Goal: Information Seeking & Learning: Learn about a topic

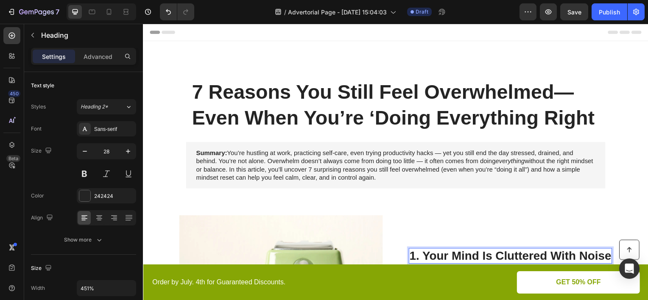
scroll to position [85, 0]
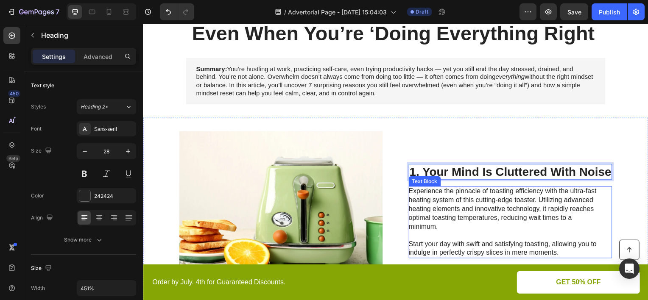
click at [453, 217] on p "Experience the pinnacle of toasting efficiency with the ultra-fast heating syst…" at bounding box center [506, 223] width 191 height 70
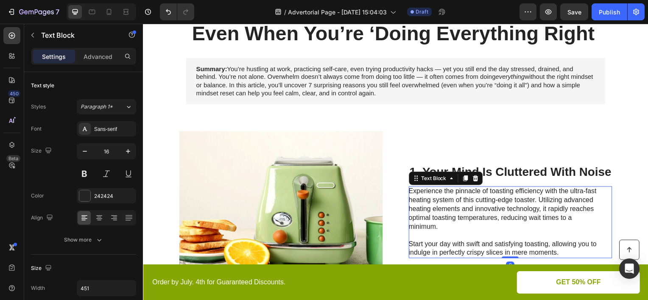
click at [453, 217] on p "Experience the pinnacle of toasting efficiency with the ultra-fast heating syst…" at bounding box center [506, 223] width 191 height 70
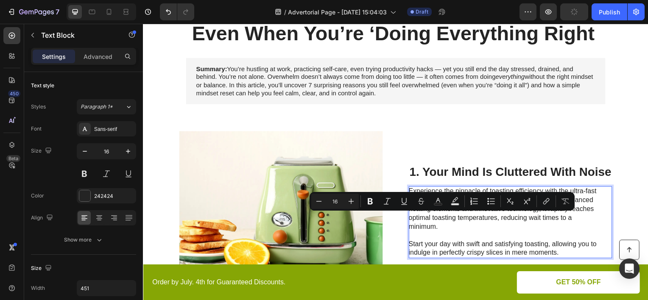
click at [556, 254] on p "Experience the pinnacle of toasting efficiency with the ultra-fast heating syst…" at bounding box center [506, 223] width 191 height 70
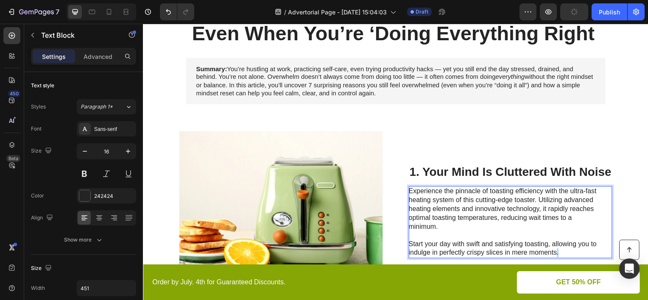
click at [556, 254] on p "Experience the pinnacle of toasting efficiency with the ultra-fast heating syst…" at bounding box center [506, 223] width 191 height 70
click at [557, 254] on p "Experience the pinnacle of toasting efficiency with the ultra-fast heating syst…" at bounding box center [506, 223] width 191 height 70
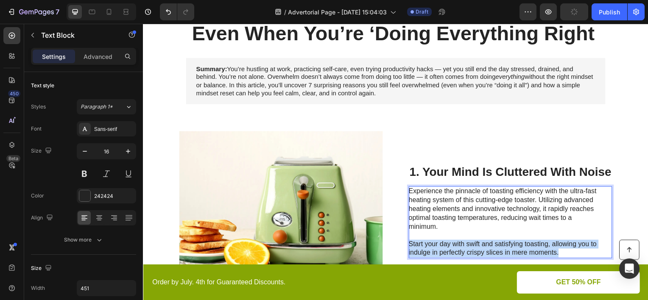
click at [557, 254] on p "Experience the pinnacle of toasting efficiency with the ultra-fast heating syst…" at bounding box center [506, 223] width 191 height 70
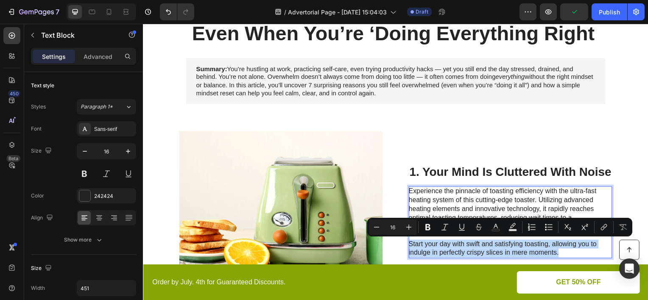
click at [557, 254] on p "Experience the pinnacle of toasting efficiency with the ultra-fast heating syst…" at bounding box center [506, 223] width 191 height 70
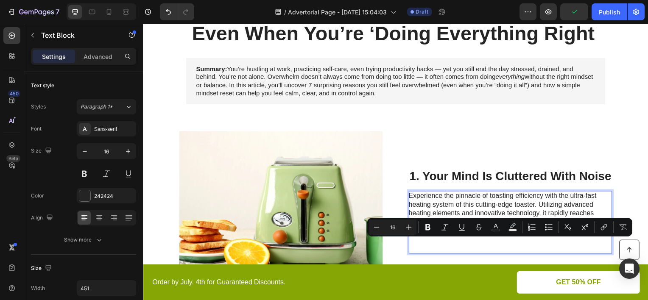
scroll to position [89, 0]
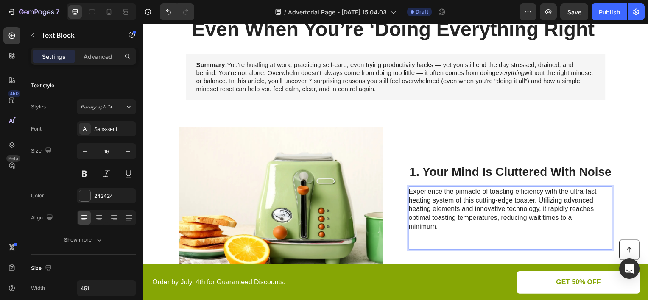
click at [442, 231] on p "Experience the pinnacle of toasting efficiency with the ultra-fast heating syst…" at bounding box center [506, 220] width 191 height 62
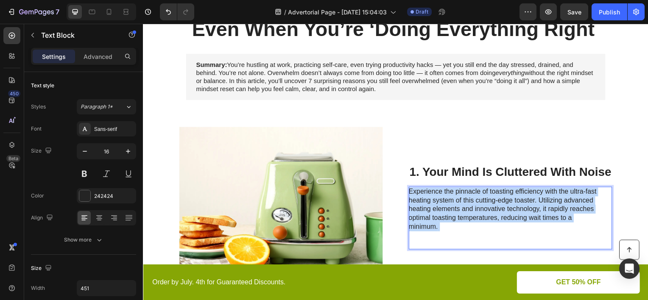
click at [442, 230] on p "Experience the pinnacle of toasting efficiency with the ultra-fast heating syst…" at bounding box center [506, 220] width 191 height 62
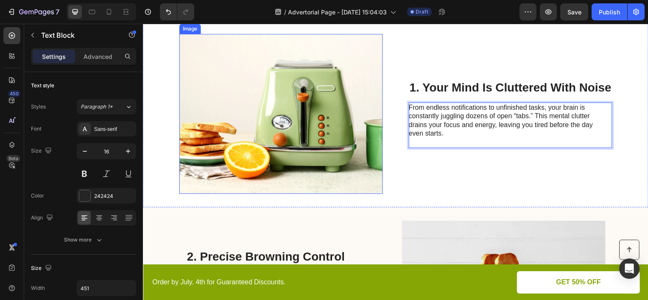
scroll to position [268, 0]
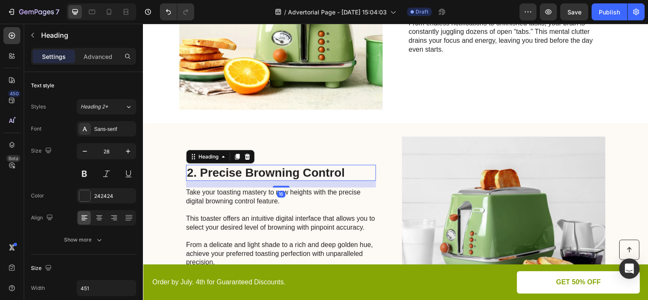
click at [283, 178] on h2 "2. Precise Browning Control" at bounding box center [281, 174] width 191 height 16
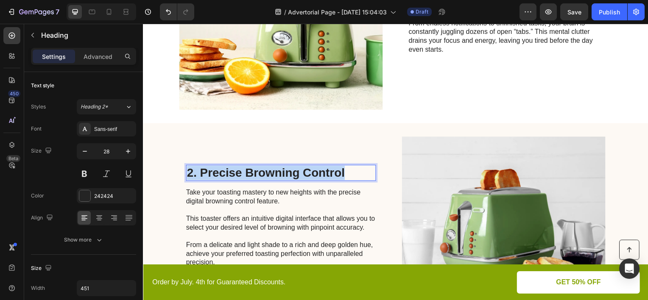
click at [283, 178] on p "2. Precise Browning Control" at bounding box center [282, 174] width 190 height 14
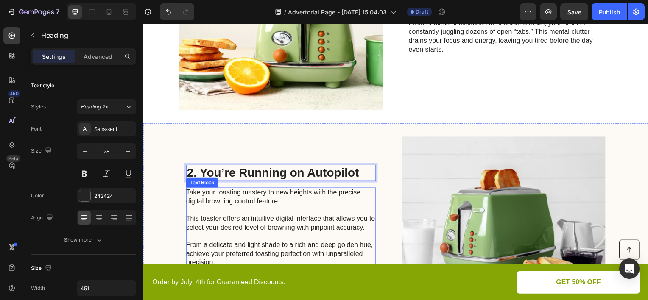
scroll to position [310, 0]
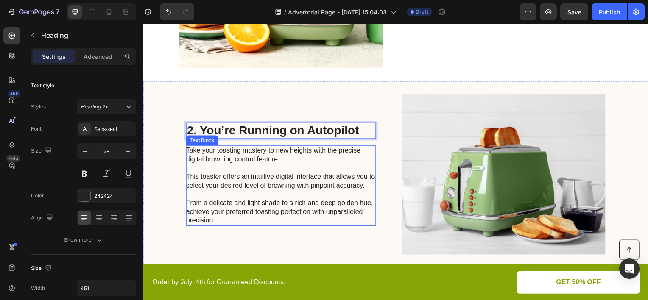
click at [276, 193] on p "Take your toasting mastery to new heights with the precise digital browning con…" at bounding box center [281, 186] width 191 height 79
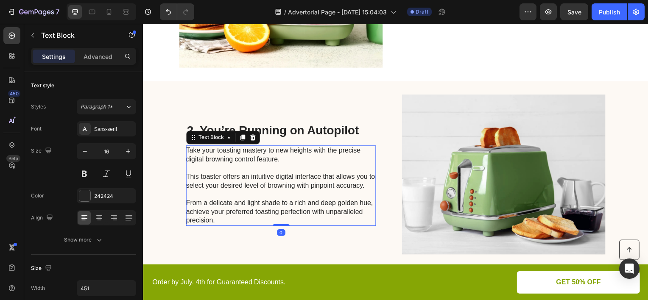
click at [299, 219] on p "Take your toasting mastery to new heights with the precise digital browning con…" at bounding box center [281, 186] width 191 height 79
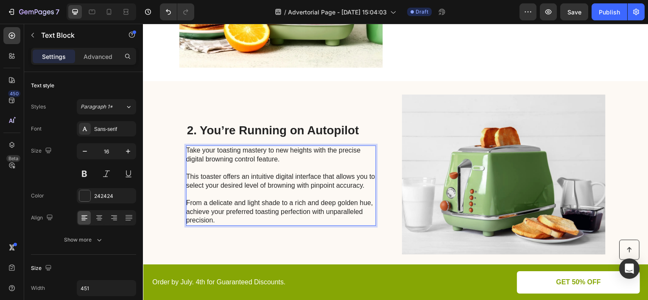
click at [299, 219] on p "Take your toasting mastery to new heights with the precise digital browning con…" at bounding box center [281, 186] width 191 height 79
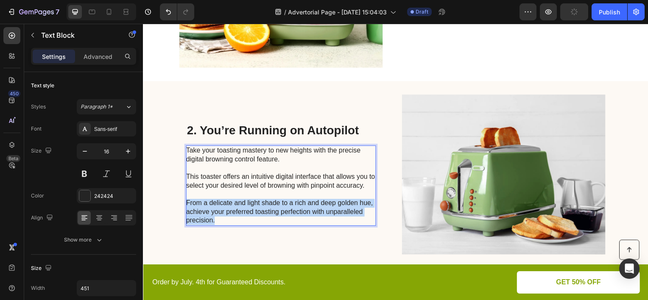
click at [299, 219] on p "Take your toasting mastery to new heights with the precise digital browning con…" at bounding box center [281, 186] width 191 height 79
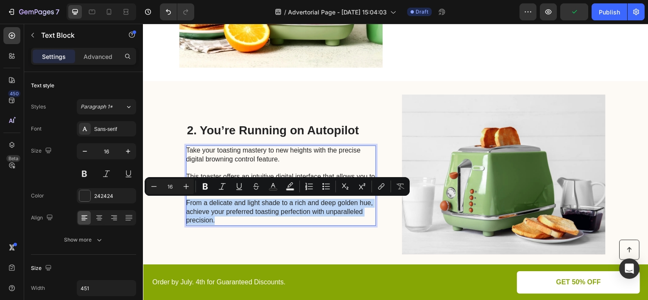
drag, startPoint x: 299, startPoint y: 219, endPoint x: 256, endPoint y: 202, distance: 45.5
click at [256, 202] on p "Take your toasting mastery to new heights with the precise digital browning con…" at bounding box center [281, 186] width 191 height 79
click at [253, 219] on p "Take your toasting mastery to new heights with the precise digital browning con…" at bounding box center [281, 186] width 191 height 79
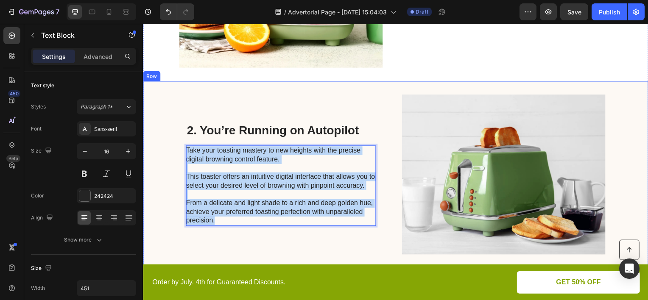
drag, startPoint x: 249, startPoint y: 220, endPoint x: 182, endPoint y: 149, distance: 97.3
click at [182, 149] on div "2. You’re Running on Autopilot Heading Take your toasting mastery to new height…" at bounding box center [397, 175] width 509 height 188
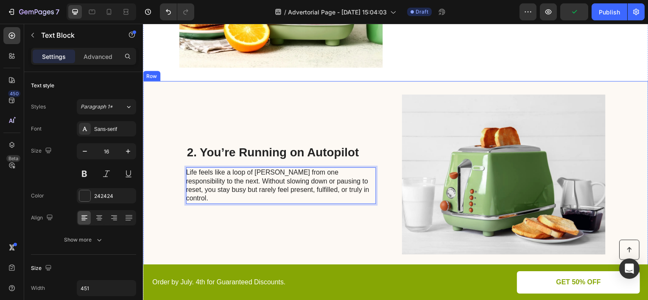
scroll to position [437, 0]
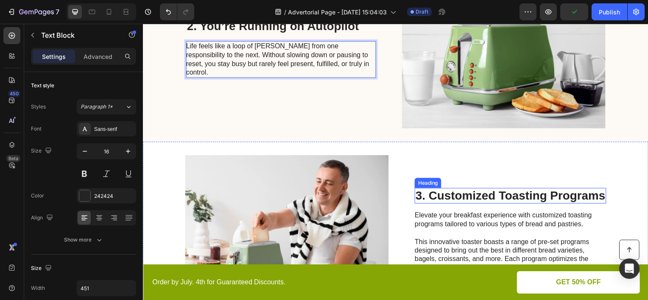
click at [452, 193] on h2 "3. Customized Toasting Programs" at bounding box center [513, 197] width 193 height 16
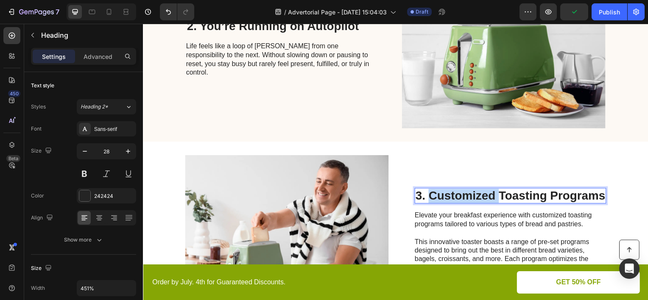
click at [452, 193] on h2 "3. Customized Toasting Programs" at bounding box center [513, 197] width 193 height 16
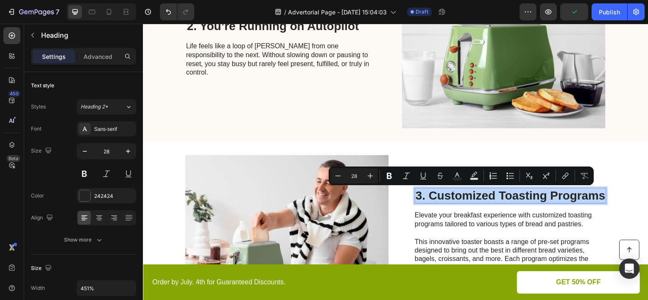
click at [452, 193] on p "3. Customized Toasting Programs" at bounding box center [513, 197] width 191 height 14
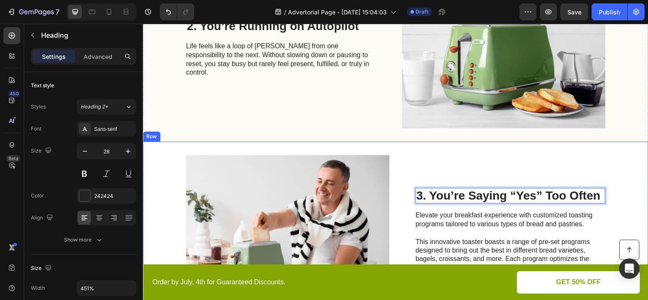
scroll to position [522, 0]
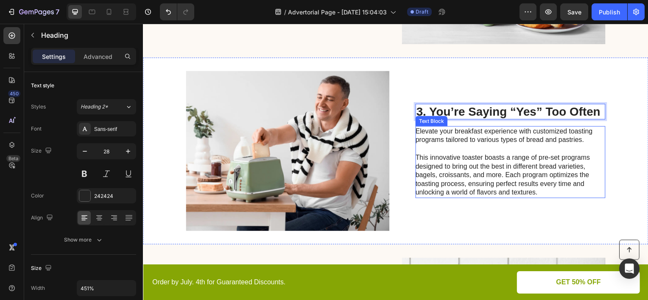
click at [542, 189] on p "This innovative toaster boasts a range of pre-set programs designed to bring ou…" at bounding box center [513, 176] width 191 height 44
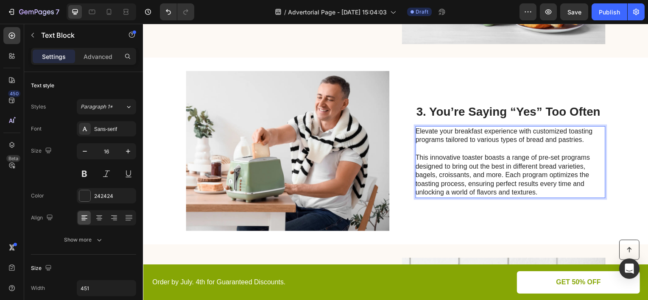
click at [542, 191] on p "This innovative toaster boasts a range of pre-set programs designed to bring ou…" at bounding box center [513, 176] width 191 height 44
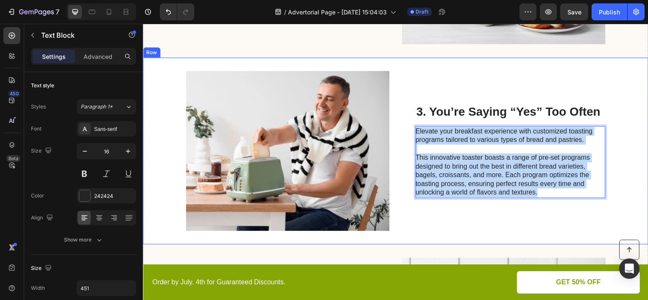
drag, startPoint x: 542, startPoint y: 191, endPoint x: 412, endPoint y: 130, distance: 143.9
click at [412, 130] on div "Image 3. You’re Saying “Yes” Too Often Heading Elevate your breakfast experienc…" at bounding box center [397, 152] width 509 height 188
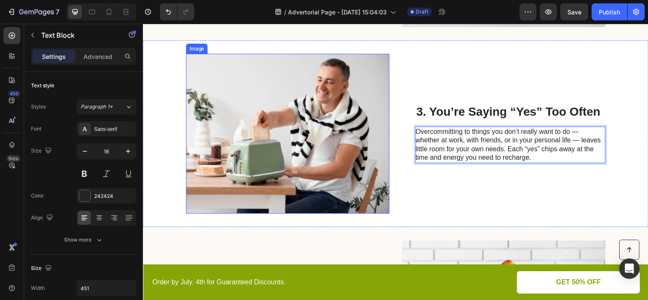
scroll to position [667, 0]
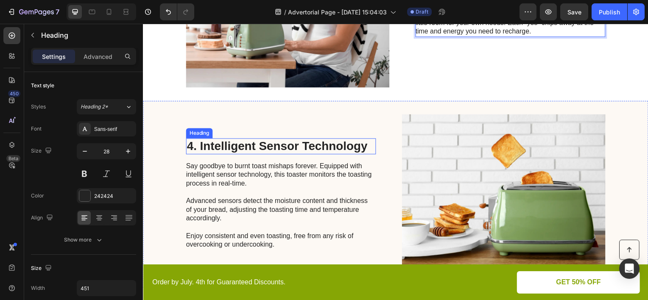
click at [317, 149] on h2 "4. Intelligent Sensor Technology" at bounding box center [281, 147] width 191 height 16
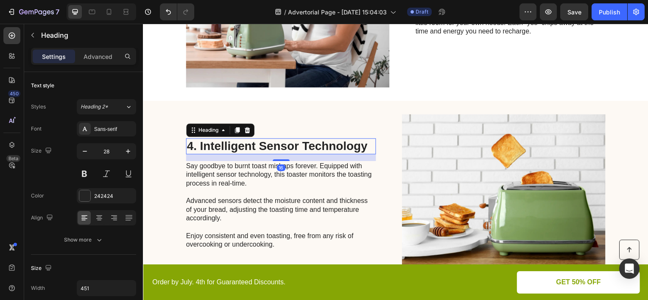
click at [317, 149] on h2 "4. Intelligent Sensor Technology" at bounding box center [281, 147] width 191 height 16
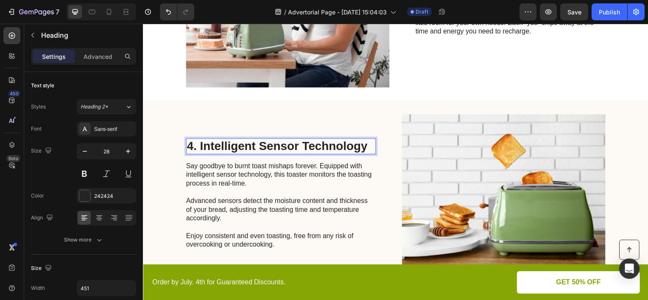
click at [317, 149] on p "4. Intelligent Sensor Technology" at bounding box center [282, 147] width 190 height 14
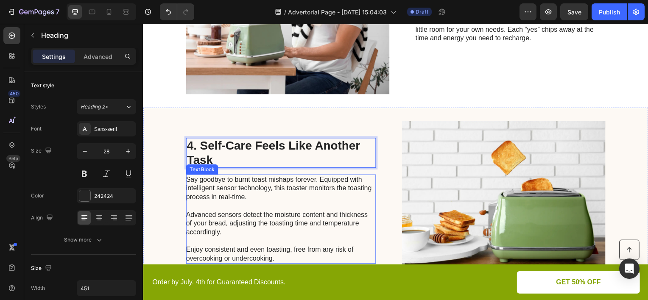
scroll to position [703, 0]
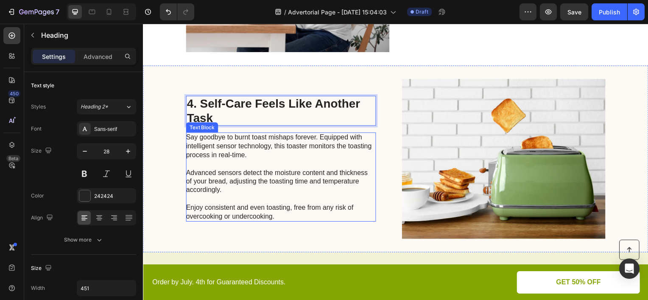
click at [280, 216] on p "Say goodbye to burnt toast mishaps forever. Equipped with intelligent sensor te…" at bounding box center [281, 178] width 191 height 88
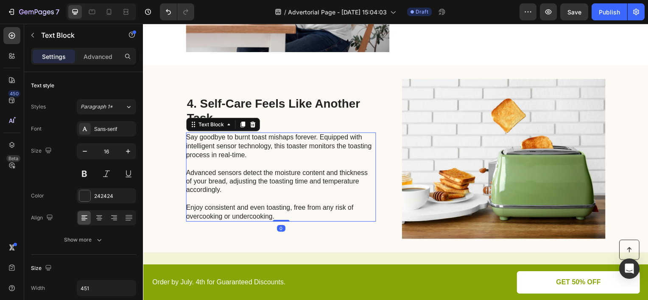
click at [280, 216] on p "Say goodbye to burnt toast mishaps forever. Equipped with intelligent sensor te…" at bounding box center [281, 178] width 191 height 88
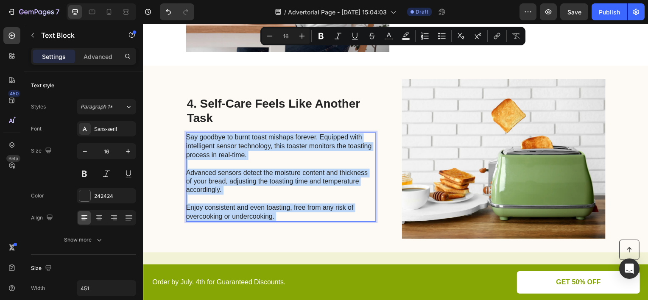
drag, startPoint x: 280, startPoint y: 216, endPoint x: 254, endPoint y: 202, distance: 29.8
click at [205, 151] on p "Say goodbye to burnt toast mishaps forever. Equipped with intelligent sensor te…" at bounding box center [281, 178] width 191 height 88
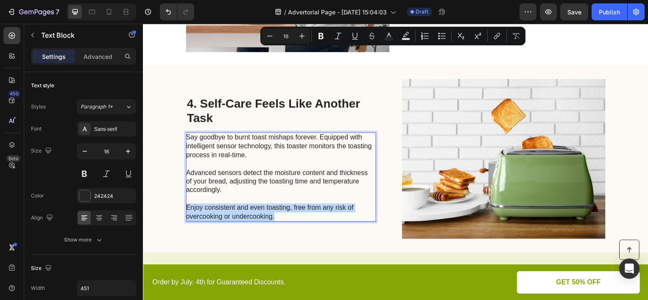
click at [276, 219] on p "Say goodbye to burnt toast mishaps forever. Equipped with intelligent sensor te…" at bounding box center [281, 178] width 191 height 88
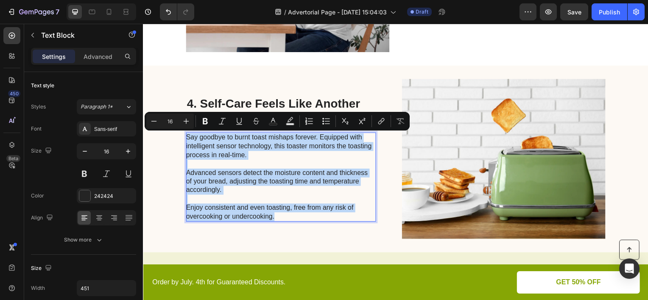
drag, startPoint x: 276, startPoint y: 219, endPoint x: 184, endPoint y: 137, distance: 123.5
click at [186, 137] on p "Say goodbye to burnt toast mishaps forever. Equipped with intelligent sensor te…" at bounding box center [281, 178] width 191 height 88
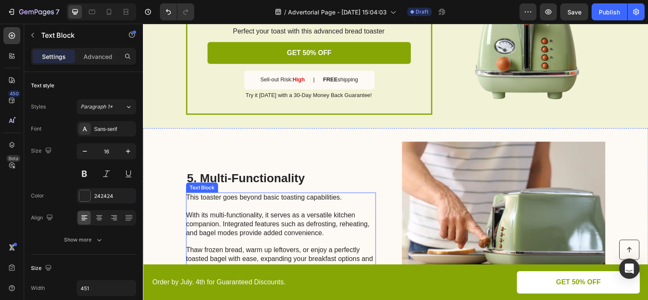
scroll to position [1068, 0]
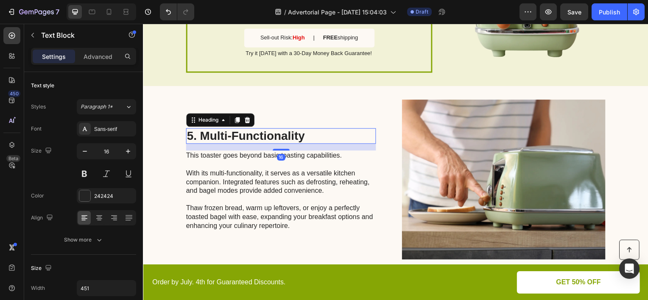
click at [277, 138] on h2 "5. Multi-Functionality" at bounding box center [281, 137] width 191 height 16
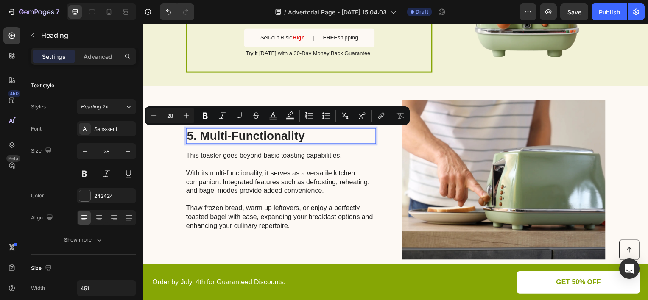
click at [277, 138] on p "5. Multi-Functionality" at bounding box center [282, 137] width 190 height 14
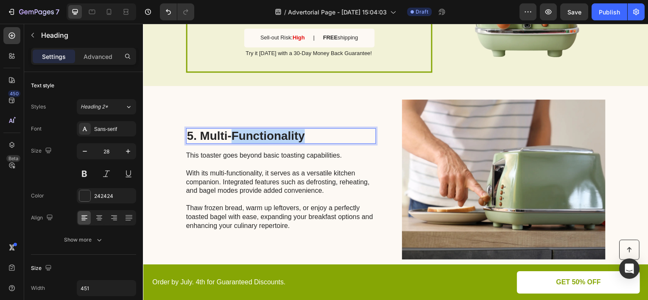
click at [277, 138] on p "5. Multi-Functionality" at bounding box center [282, 137] width 190 height 14
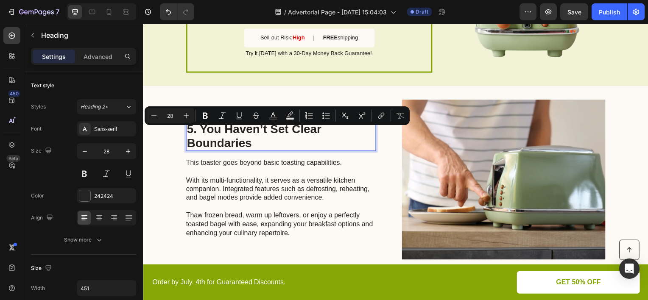
scroll to position [1061, 0]
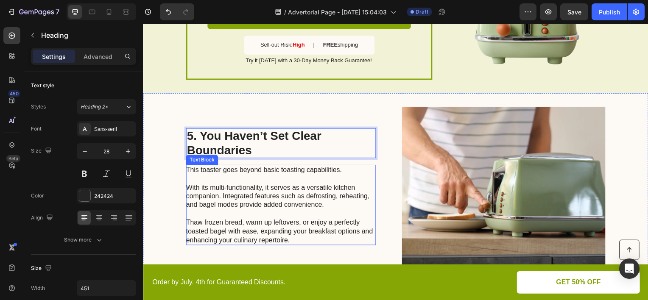
click at [293, 237] on p "This toaster goes beyond basic toasting capabilities. With its multi-functional…" at bounding box center [281, 206] width 191 height 79
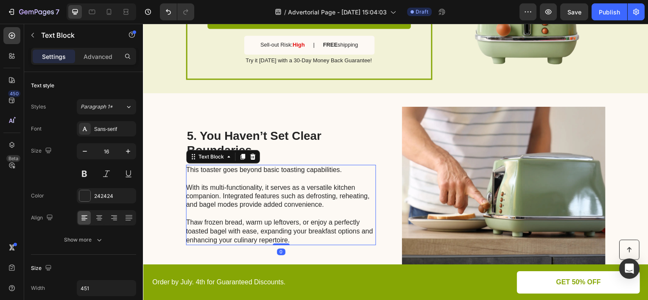
click at [291, 239] on p "This toaster goes beyond basic toasting capabilities. With its multi-functional…" at bounding box center [281, 206] width 191 height 79
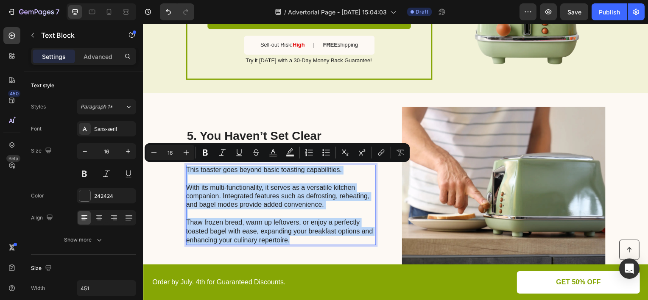
drag, startPoint x: 291, startPoint y: 239, endPoint x: 185, endPoint y: 170, distance: 126.6
click at [186, 170] on p "This toaster goes beyond basic toasting capabilities. With its multi-functional…" at bounding box center [281, 206] width 191 height 79
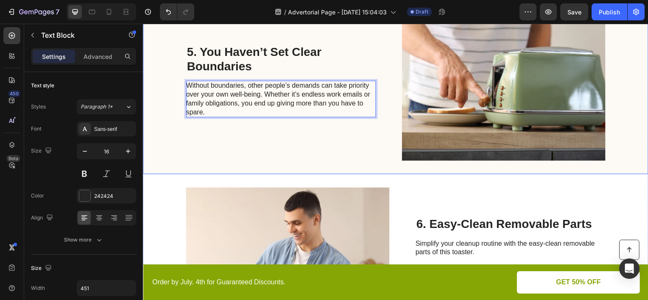
scroll to position [1253, 0]
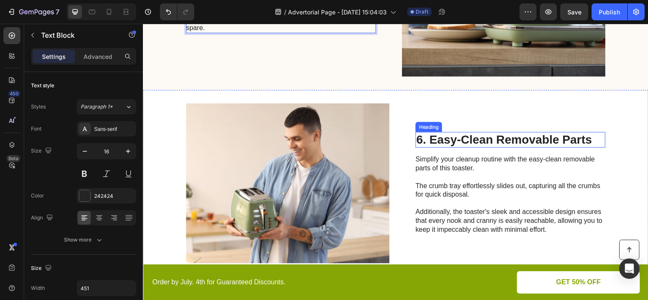
click at [450, 142] on h2 "6. Easy-Clean Removable Parts" at bounding box center [513, 141] width 191 height 16
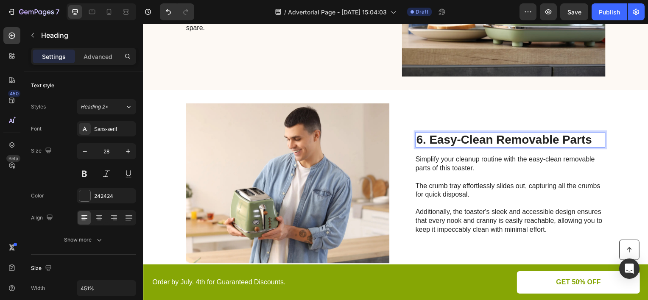
click at [450, 142] on h2 "6. Easy-Clean Removable Parts" at bounding box center [513, 141] width 191 height 16
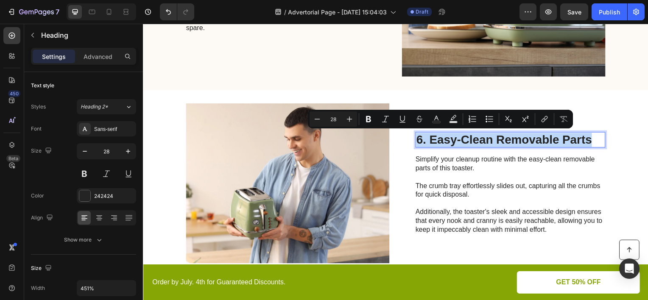
click at [450, 142] on p "6. Easy-Clean Removable Parts" at bounding box center [513, 141] width 190 height 14
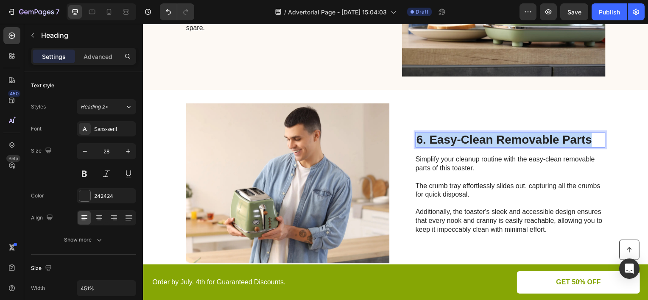
click at [450, 142] on p "6. Easy-Clean Removable Parts" at bounding box center [513, 141] width 190 height 14
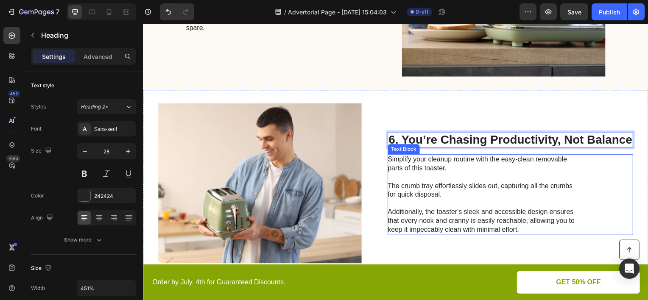
click at [521, 226] on p "Simplify your cleanup routine with the easy-clean removable parts of this toast…" at bounding box center [485, 195] width 191 height 79
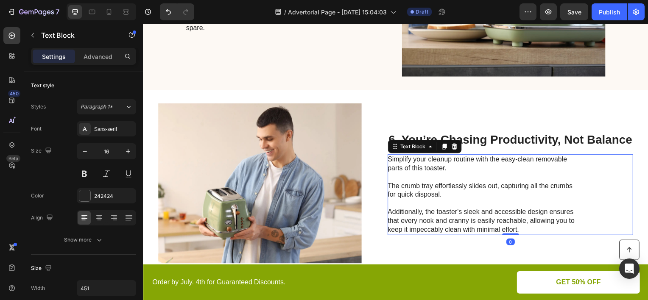
click at [521, 228] on p "Simplify your cleanup routine with the easy-clean removable parts of this toast…" at bounding box center [485, 195] width 191 height 79
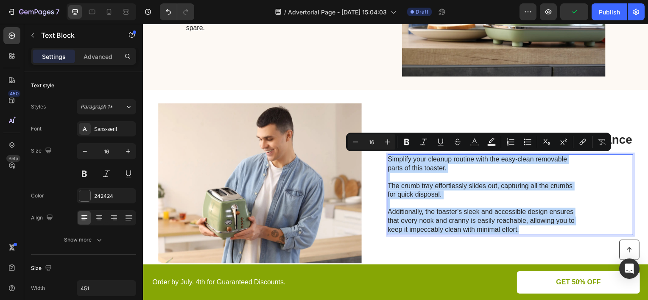
drag, startPoint x: 521, startPoint y: 228, endPoint x: 387, endPoint y: 157, distance: 151.7
click at [390, 157] on p "Simplify your cleanup routine with the easy-clean removable parts of this toast…" at bounding box center [485, 195] width 191 height 79
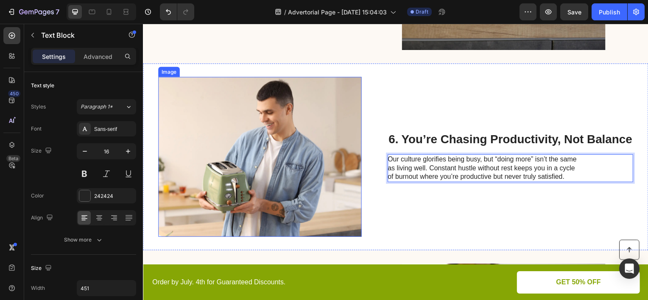
scroll to position [1449, 0]
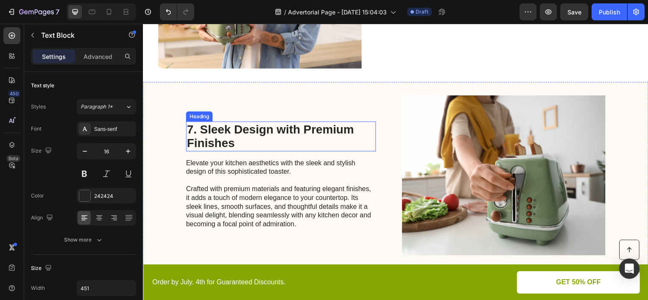
click at [296, 126] on h2 "7. Sleek Design with Premium Finishes" at bounding box center [281, 137] width 191 height 30
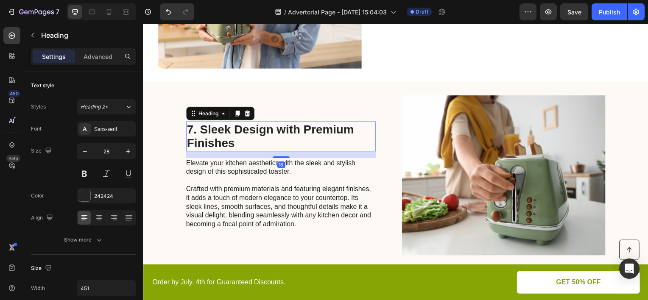
click at [296, 126] on h2 "7. Sleek Design with Premium Finishes" at bounding box center [281, 137] width 191 height 30
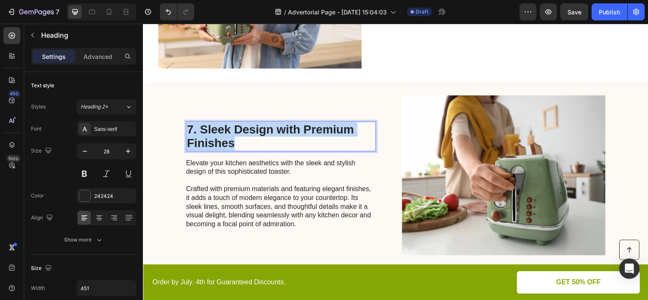
click at [296, 126] on p "7. Sleek Design with Premium Finishes" at bounding box center [282, 137] width 190 height 28
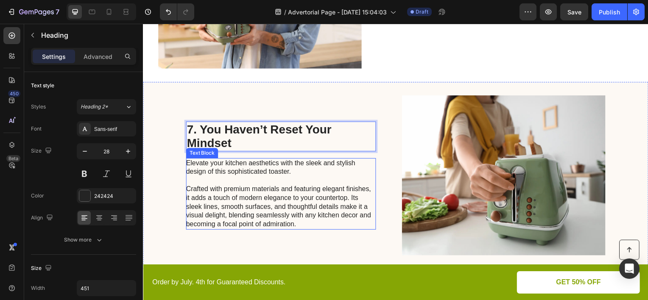
click at [310, 221] on p "Elevate your kitchen aesthetics with the sleek and stylish design of this sophi…" at bounding box center [281, 195] width 191 height 70
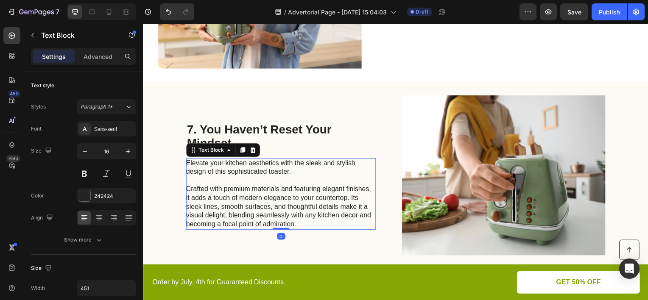
click at [297, 223] on p "Elevate your kitchen aesthetics with the sleek and stylish design of this sophi…" at bounding box center [281, 195] width 191 height 70
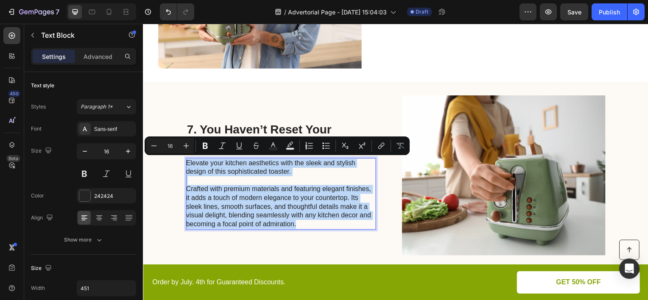
drag, startPoint x: 297, startPoint y: 223, endPoint x: 184, endPoint y: 164, distance: 128.1
click at [186, 164] on p "Elevate your kitchen aesthetics with the sleek and stylish design of this sophi…" at bounding box center [281, 195] width 191 height 70
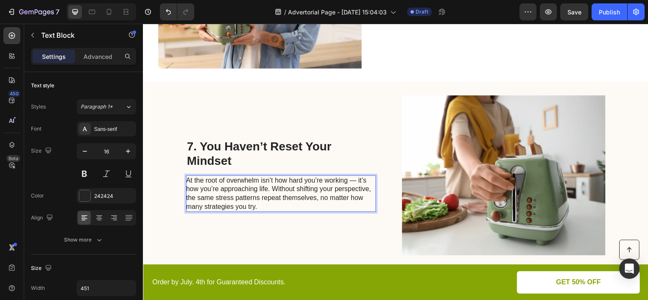
scroll to position [1467, 0]
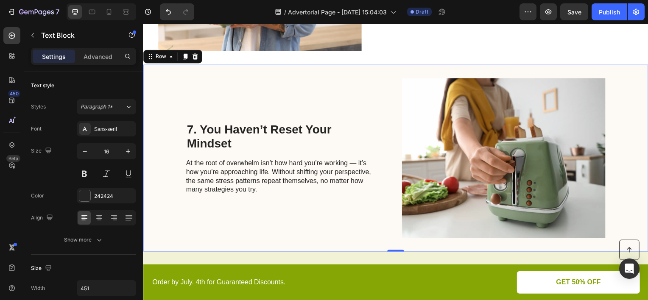
click at [166, 178] on div "7. You Haven’t Reset Your Mindset Heading At the root of overwhelm isn’t how ha…" at bounding box center [397, 159] width 509 height 188
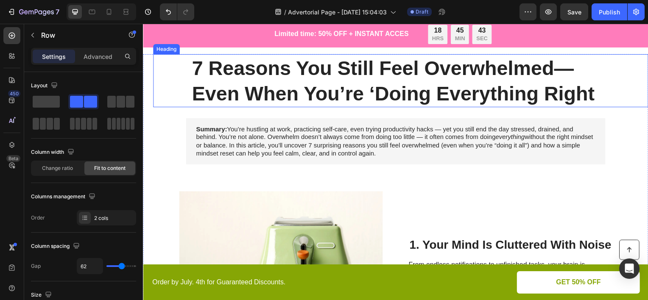
scroll to position [0, 0]
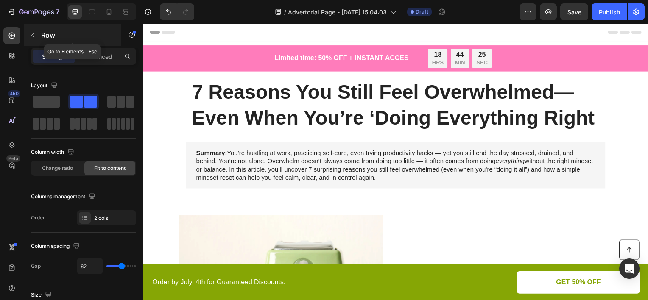
click at [64, 39] on p "Row" at bounding box center [77, 35] width 72 height 10
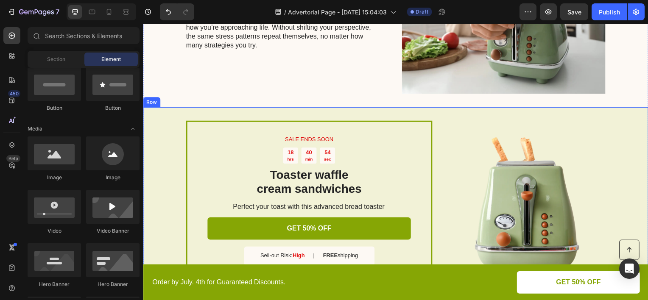
scroll to position [1528, 0]
